Goal: Task Accomplishment & Management: Use online tool/utility

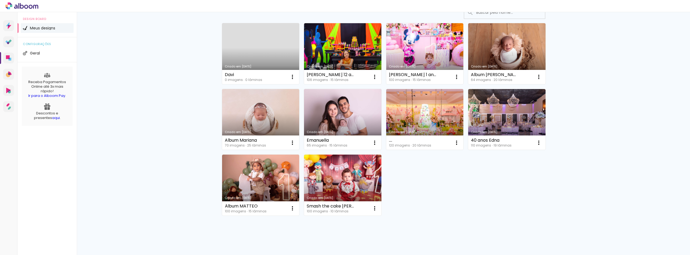
scroll to position [88, 0]
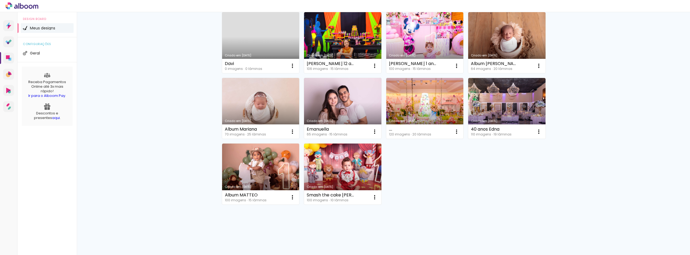
click at [241, 39] on link "Criado em [DATE]" at bounding box center [260, 42] width 77 height 61
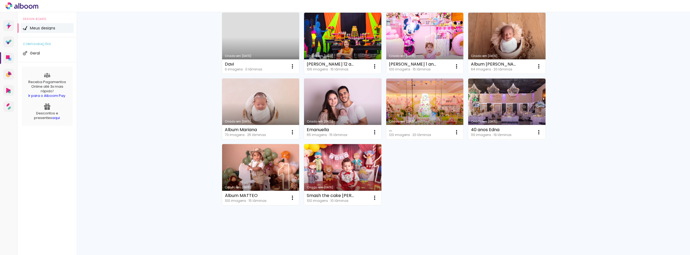
scroll to position [88, 0]
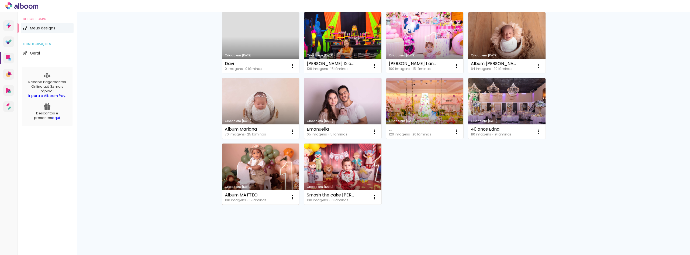
click at [267, 161] on link "Criado em [DATE]" at bounding box center [260, 173] width 77 height 61
